Goal: Information Seeking & Learning: Learn about a topic

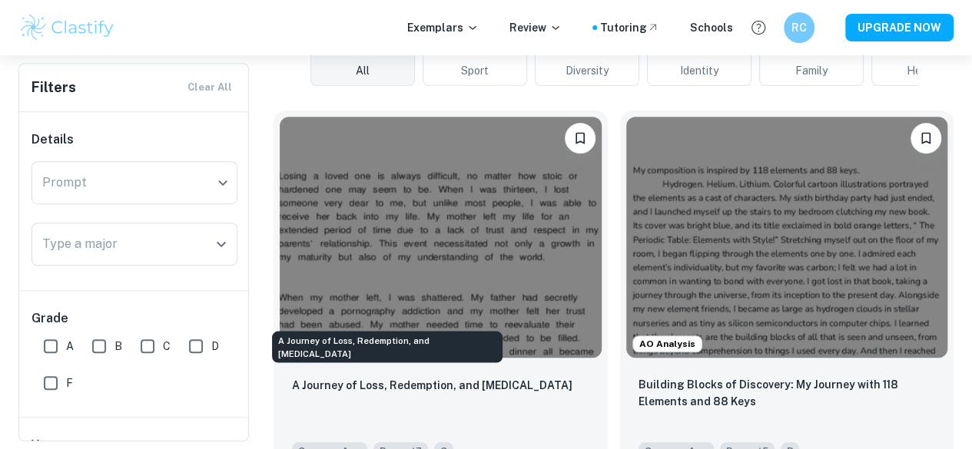
scroll to position [419, 0]
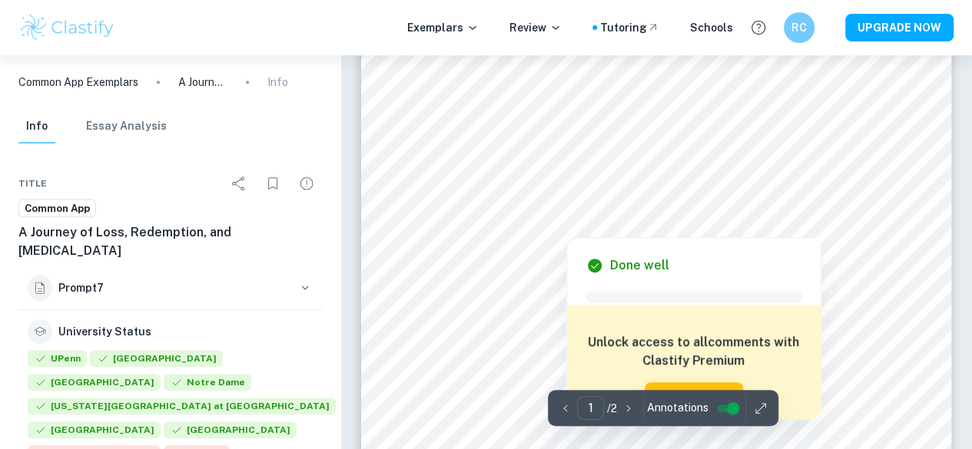
scroll to position [408, 0]
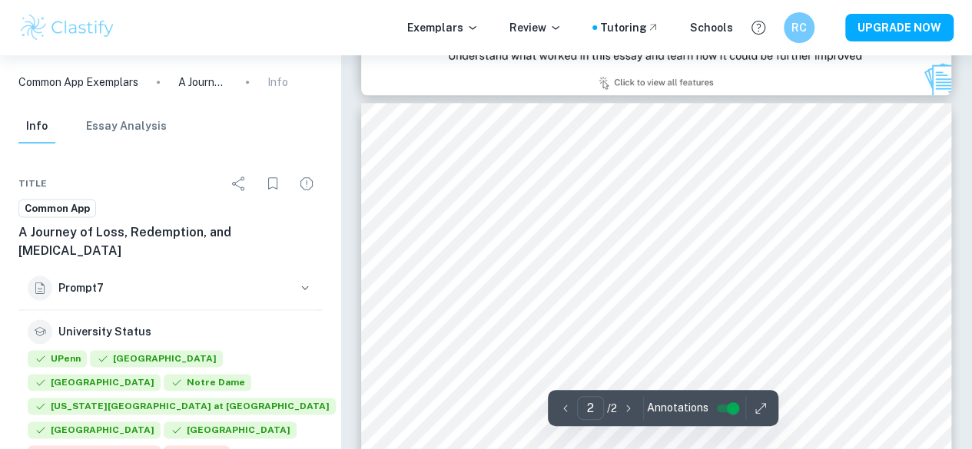
type input "1"
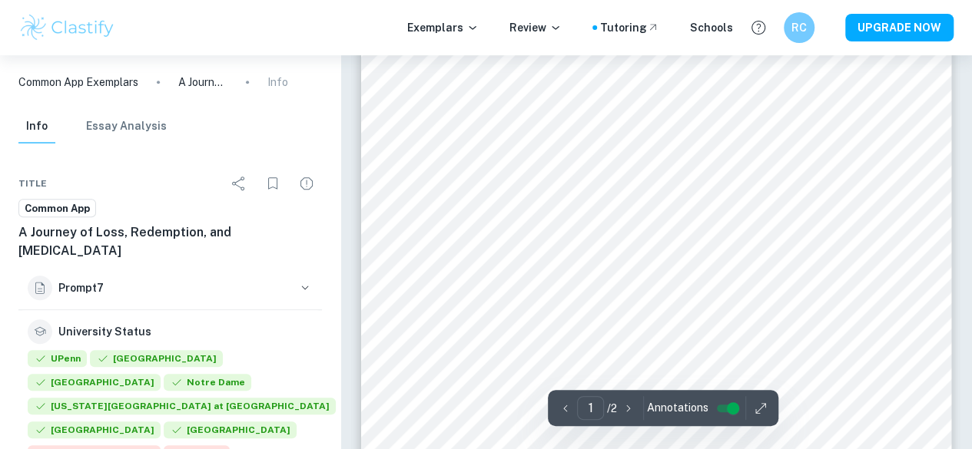
scroll to position [0, 0]
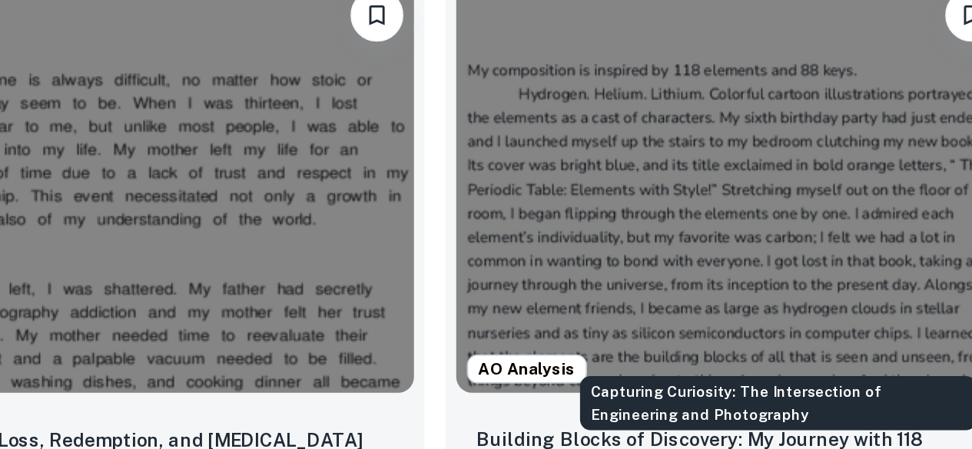
scroll to position [419, 0]
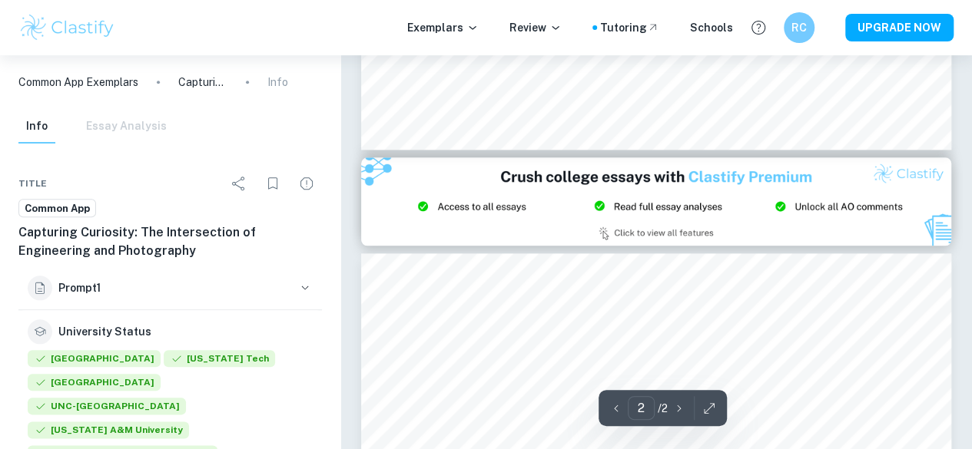
type input "1"
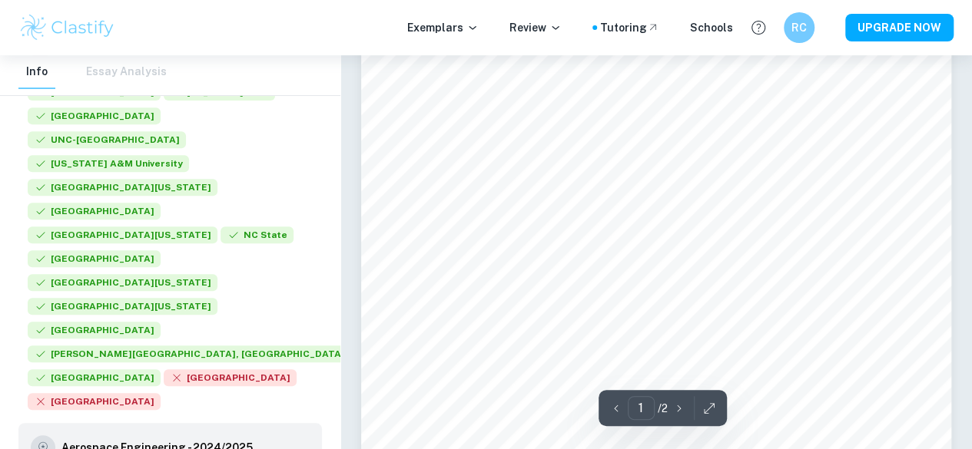
scroll to position [298, 0]
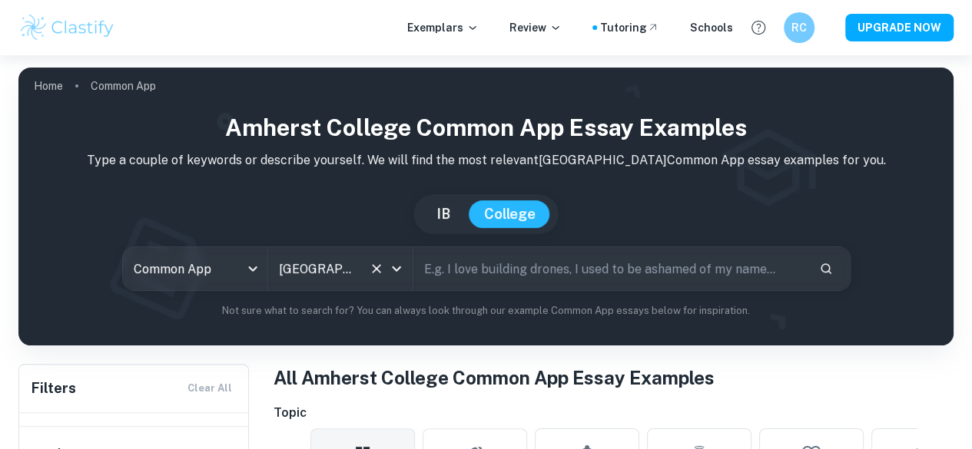
click at [384, 275] on icon "Clear" at bounding box center [376, 268] width 15 height 15
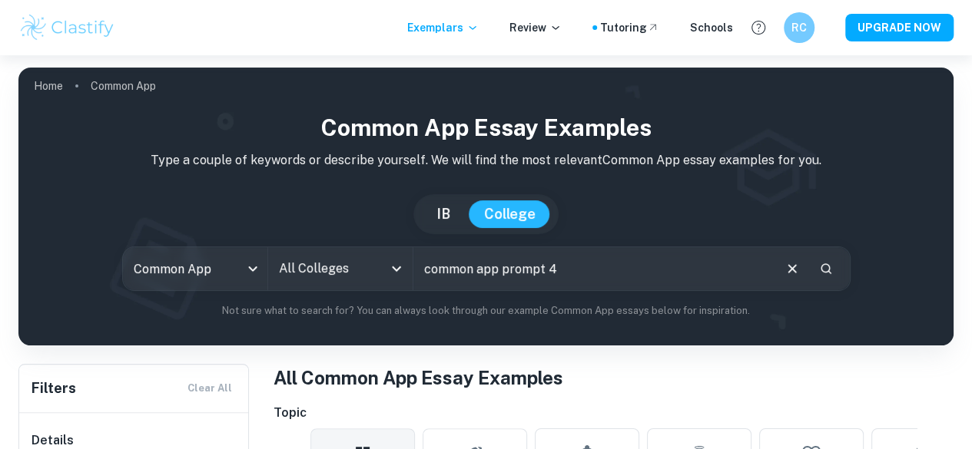
type input "common app prompt 4"
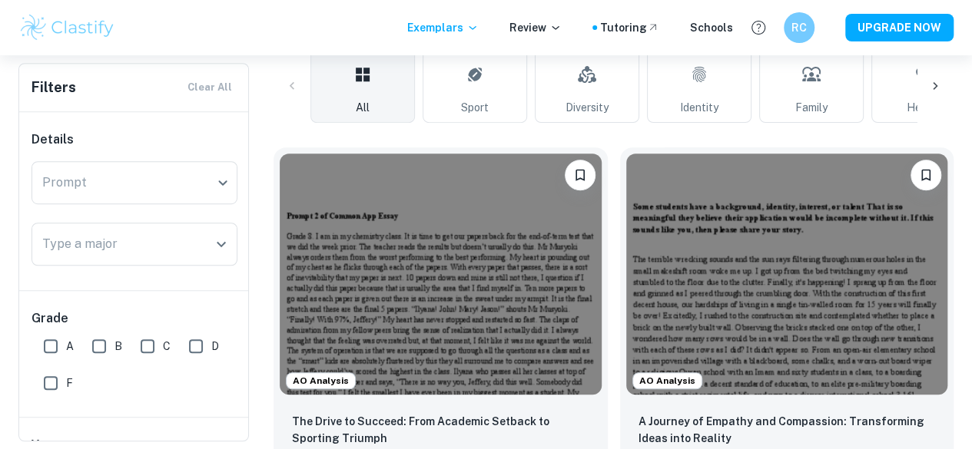
scroll to position [380, 0]
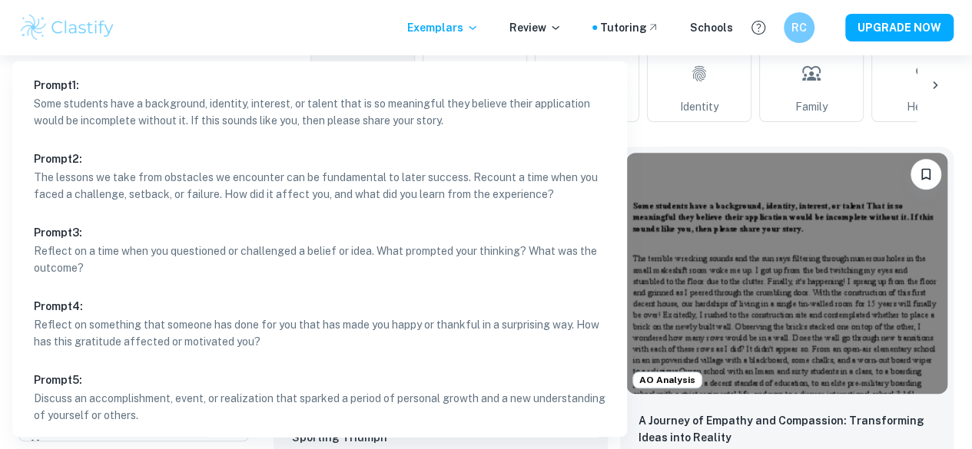
click at [747, 172] on div at bounding box center [486, 224] width 972 height 449
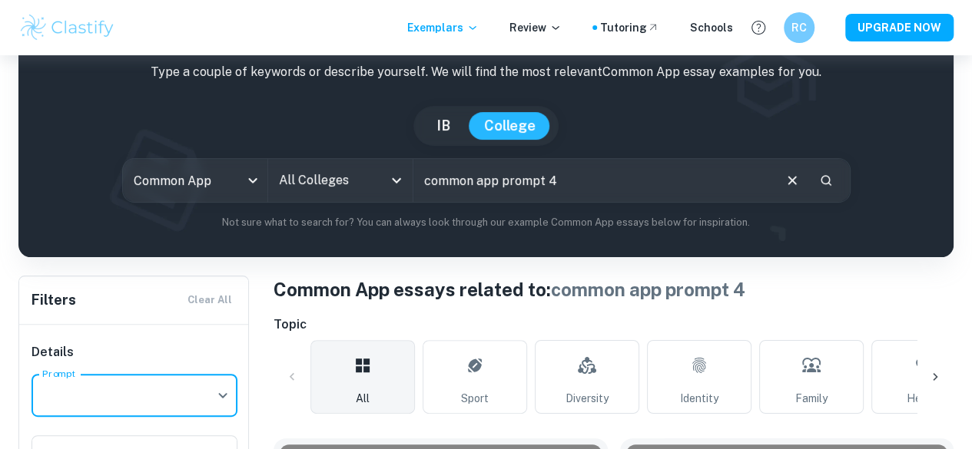
scroll to position [86, 0]
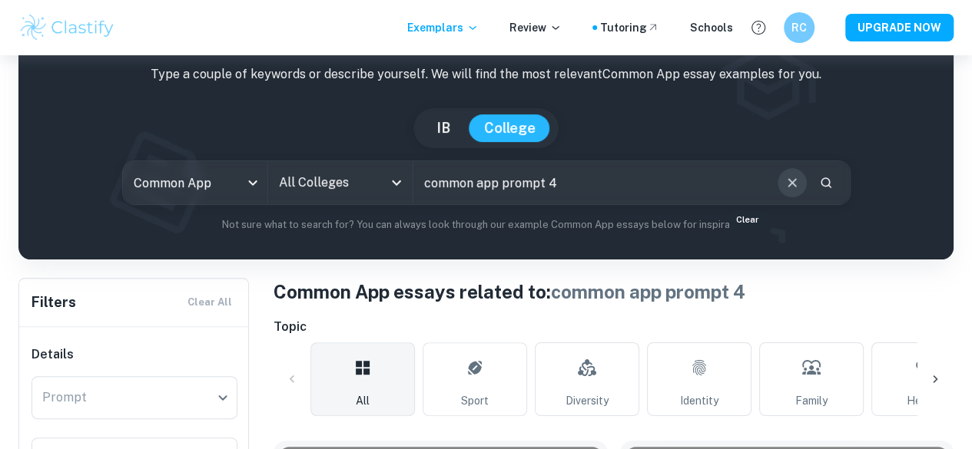
click at [783, 187] on icon "Clear" at bounding box center [791, 182] width 17 height 17
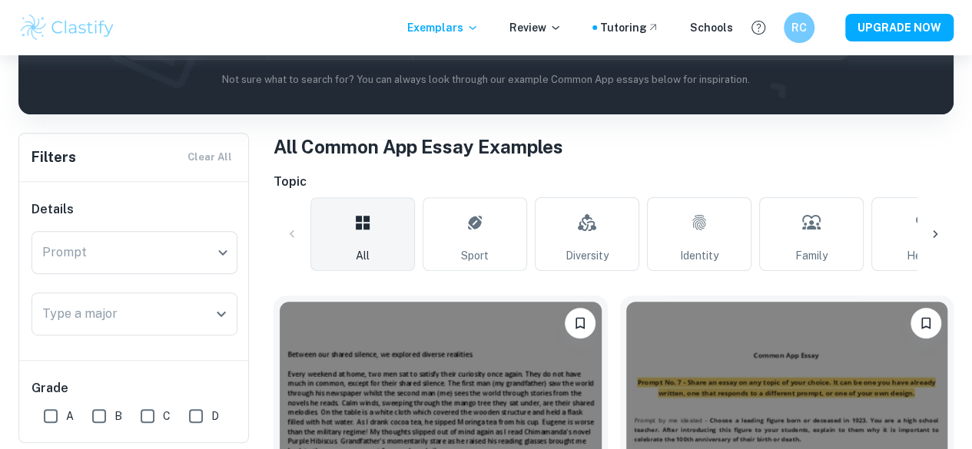
scroll to position [232, 0]
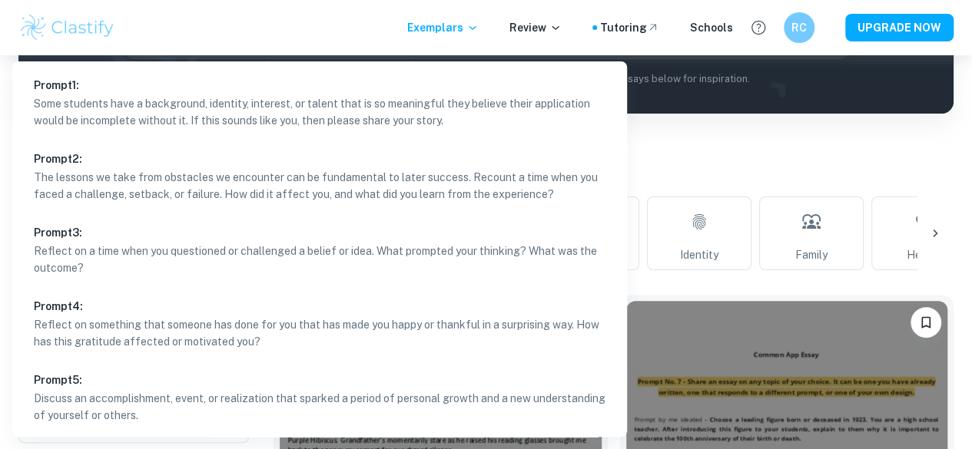
click at [82, 250] on body "We value your privacy We use cookies to enhance your browsing experience, serve…" at bounding box center [486, 47] width 972 height 449
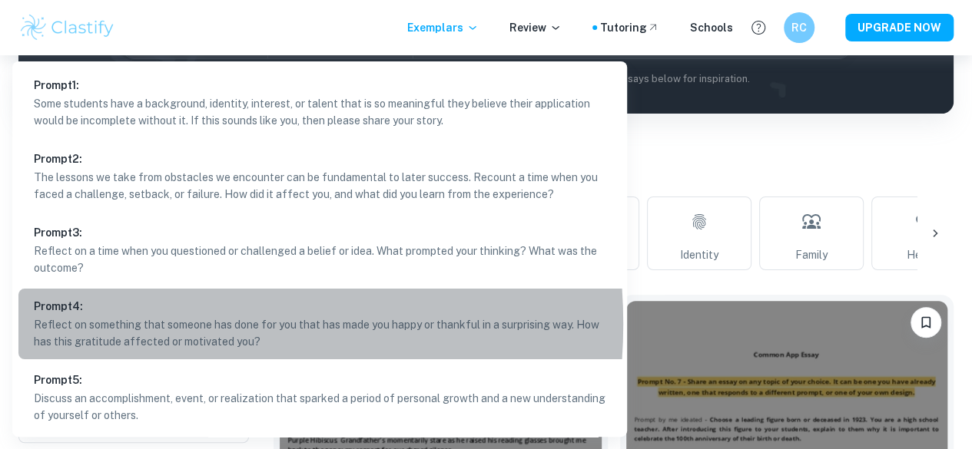
click at [132, 324] on p "Reflect on something that someone has done for you that has made you happy or t…" at bounding box center [325, 333] width 583 height 34
type input "4"
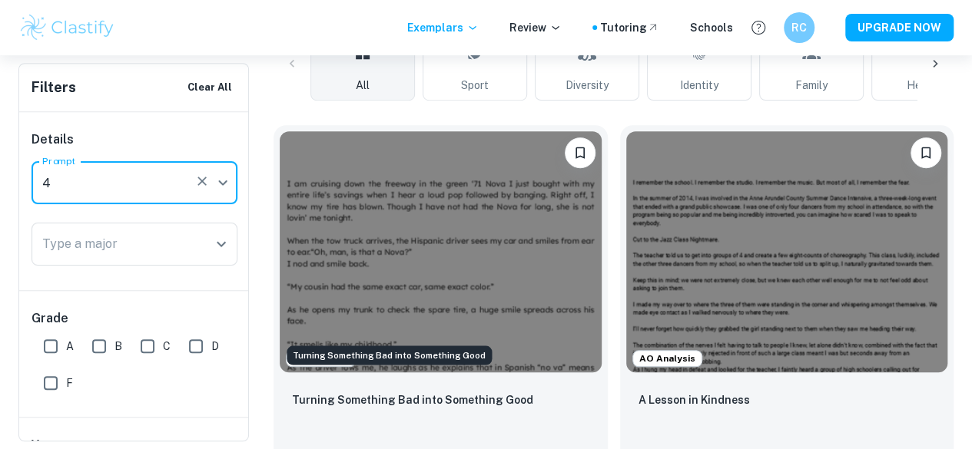
scroll to position [453, 0]
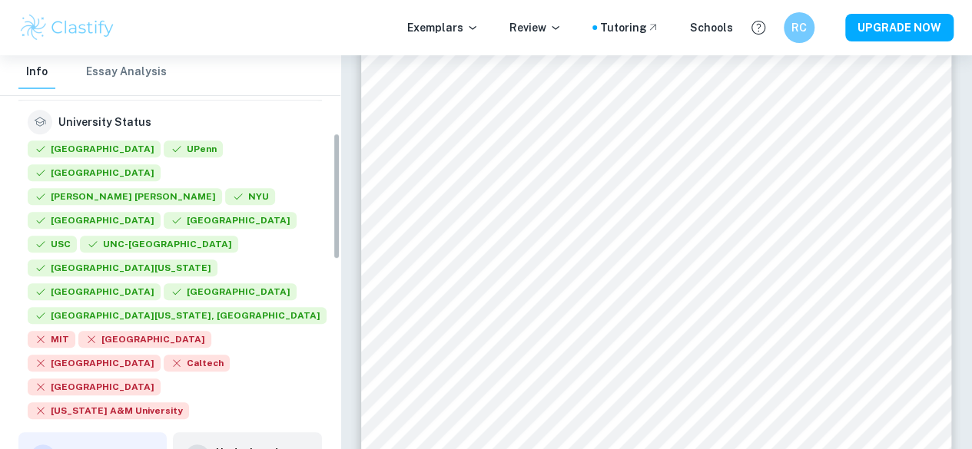
scroll to position [192, 0]
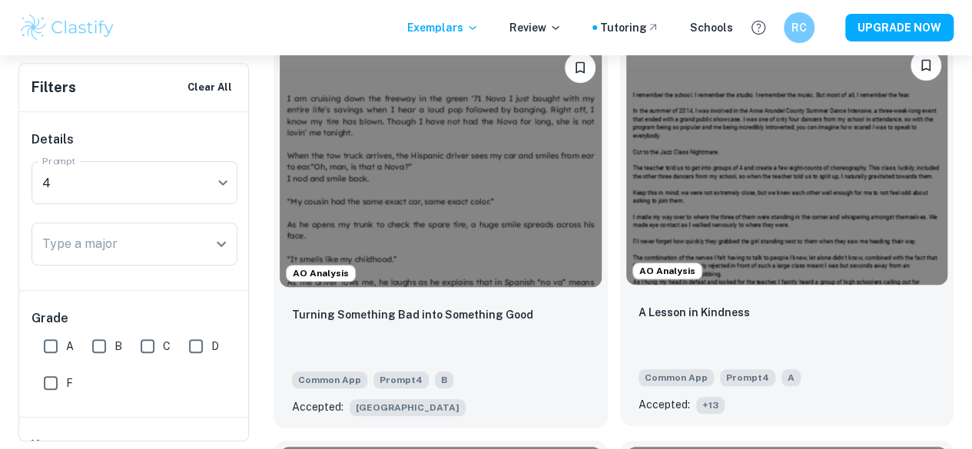
scroll to position [525, 0]
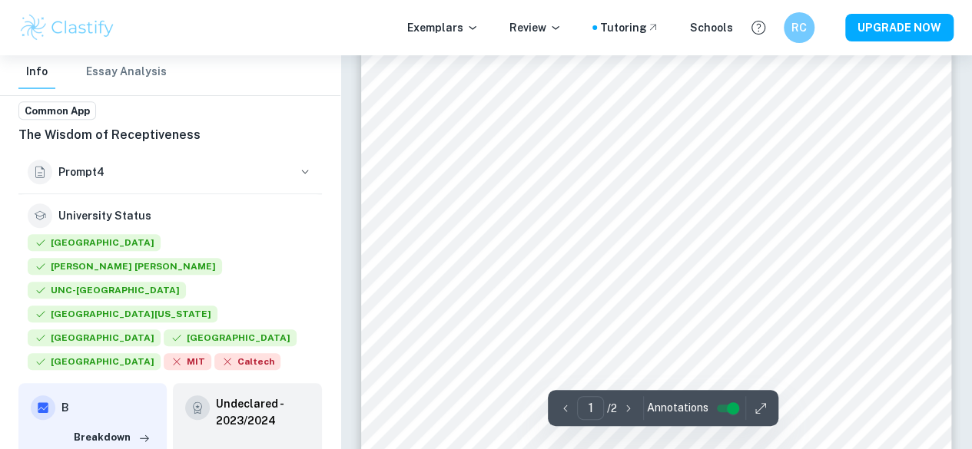
scroll to position [310, 0]
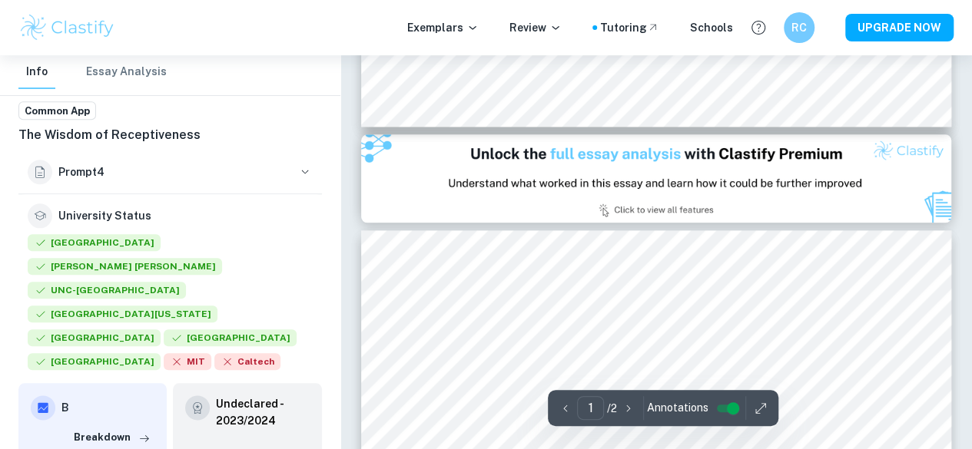
type input "2"
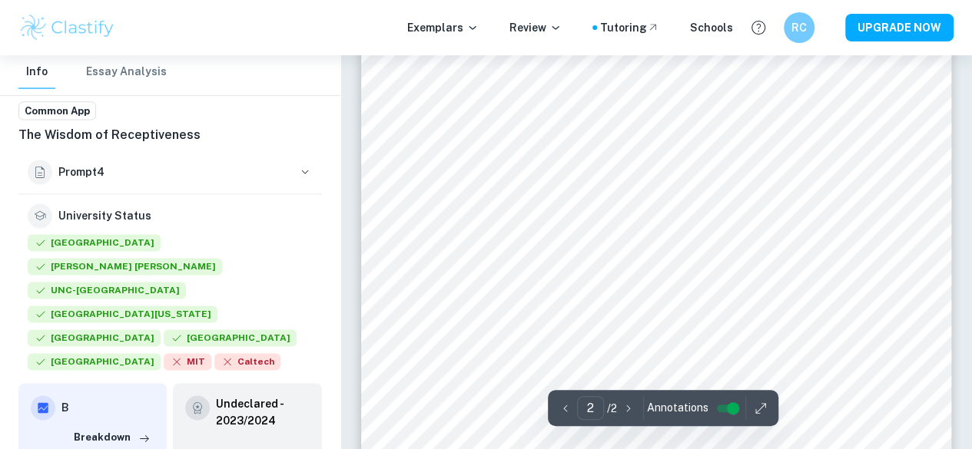
scroll to position [976, 0]
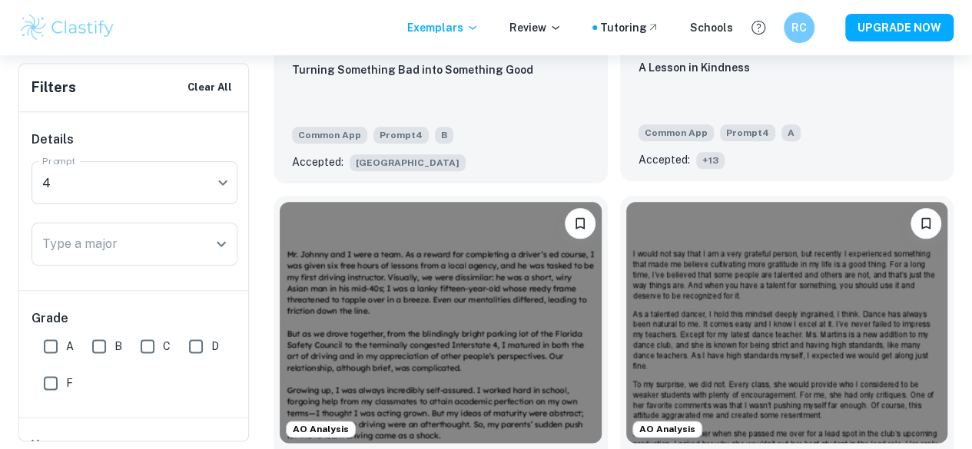
scroll to position [770, 0]
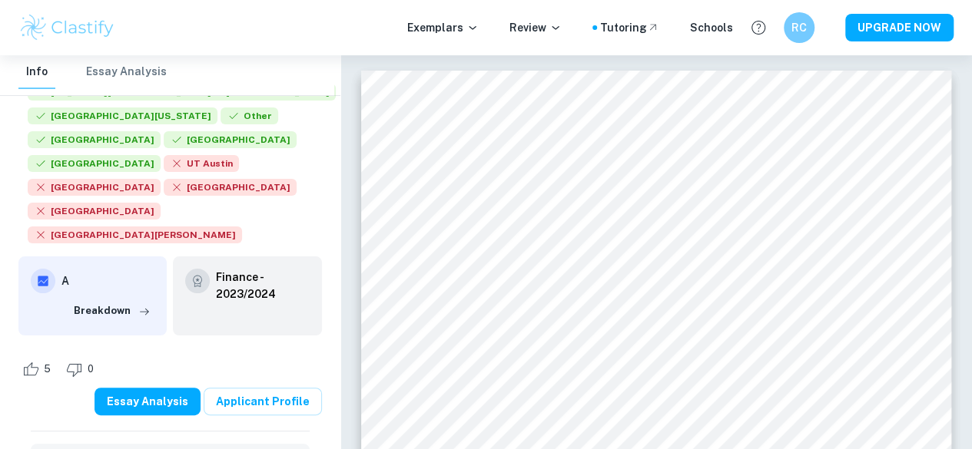
scroll to position [189, 0]
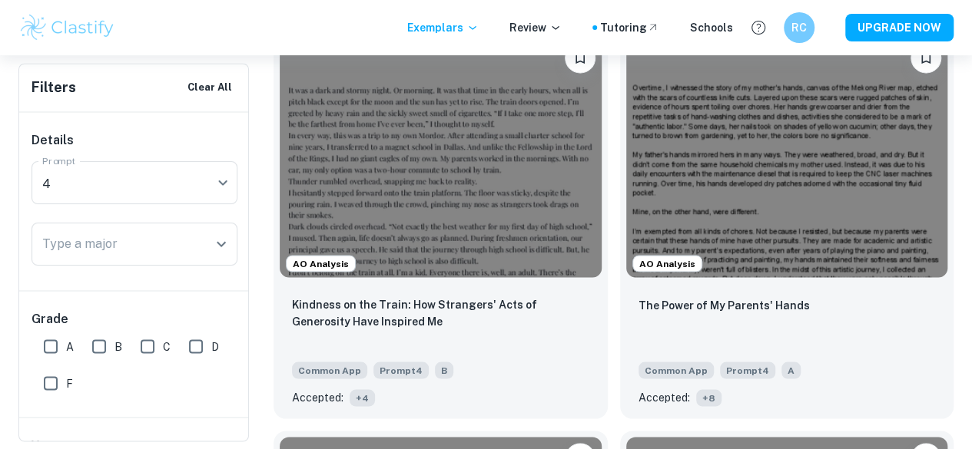
scroll to position [1335, 0]
click at [192, 194] on button "button" at bounding box center [202, 183] width 28 height 34
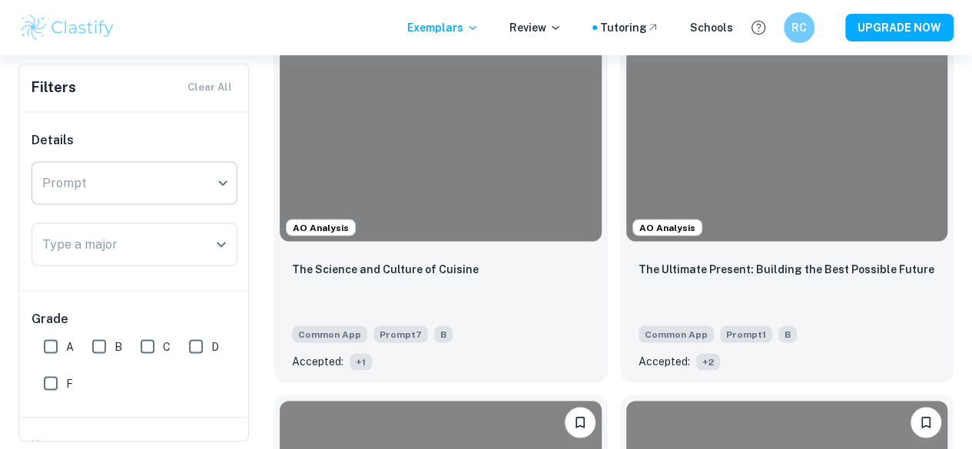
scroll to position [1298, 0]
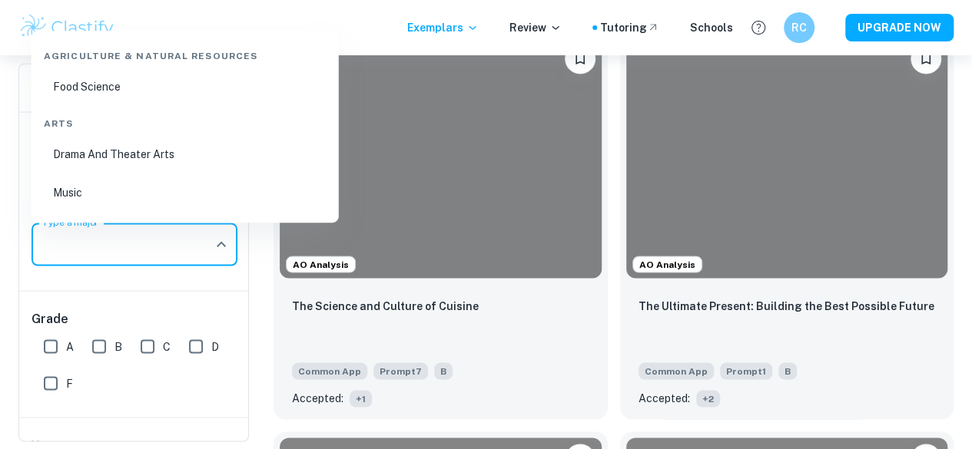
click at [158, 250] on input "Type a major" at bounding box center [122, 244] width 169 height 29
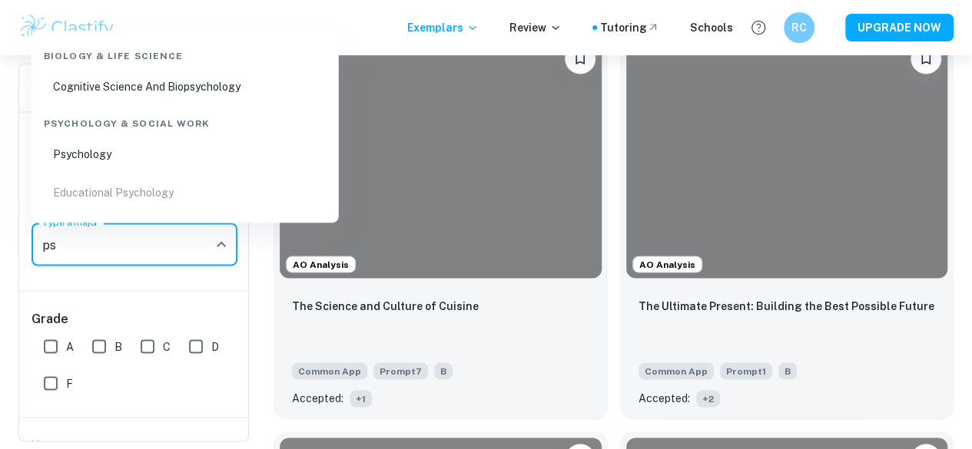
click at [104, 169] on li "Psychology" at bounding box center [185, 154] width 295 height 35
type input "Psychology"
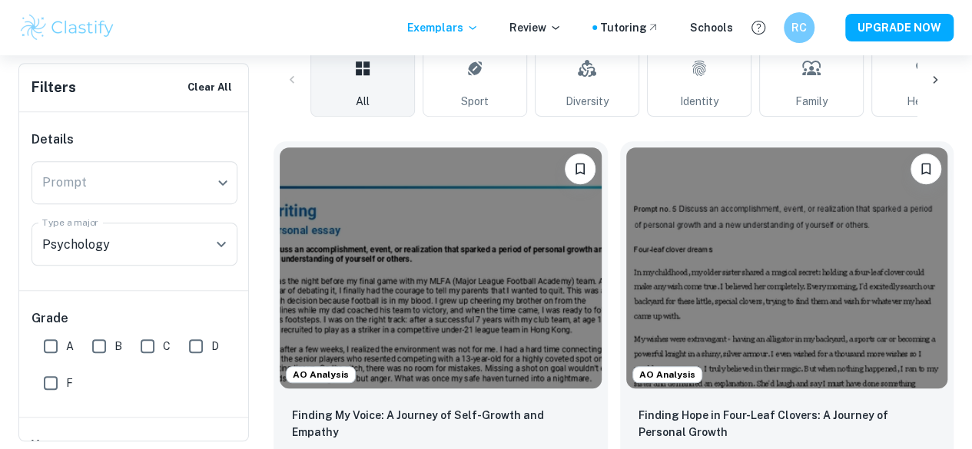
scroll to position [425, 0]
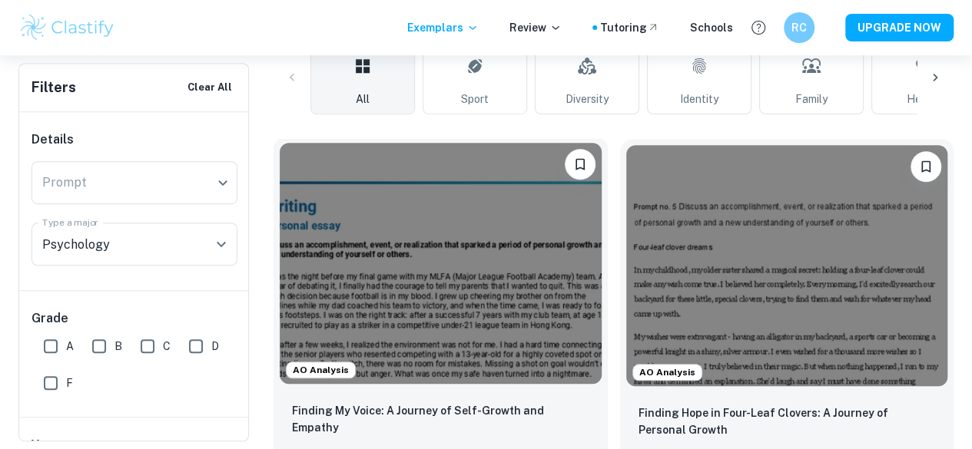
click at [404, 274] on img at bounding box center [441, 263] width 322 height 241
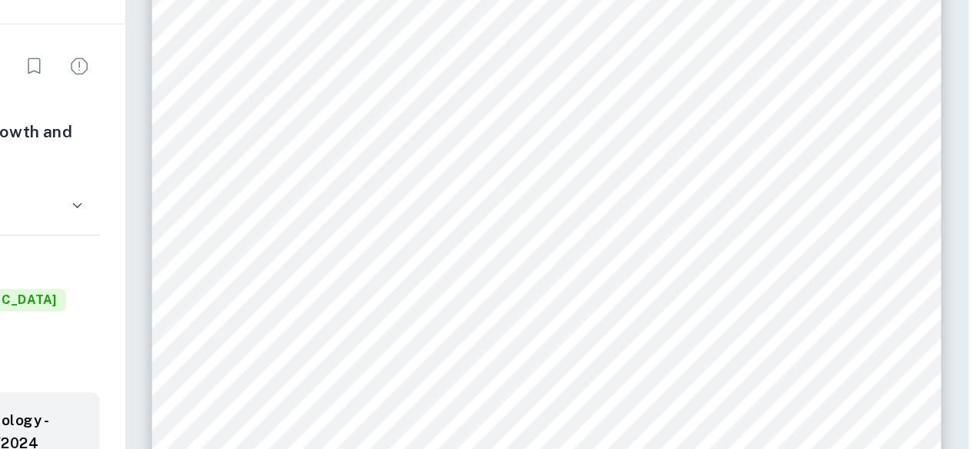
scroll to position [52, 0]
